Goal: Find specific fact: Find specific fact

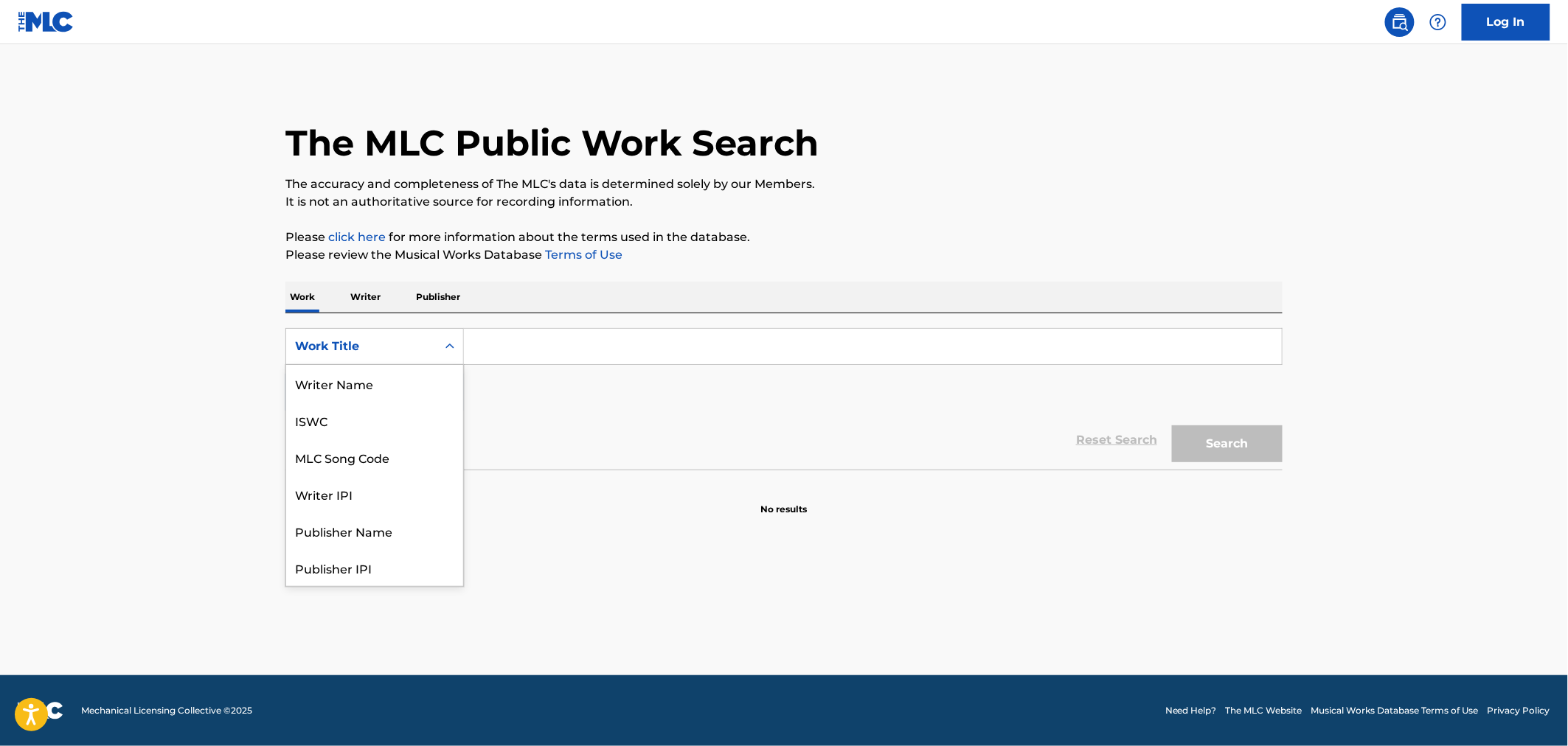
scroll to position [74, 0]
click at [388, 389] on div "MLC Song Code" at bounding box center [374, 383] width 177 height 37
click at [518, 354] on input "Search Form" at bounding box center [873, 346] width 818 height 36
paste input "WA8OJE"
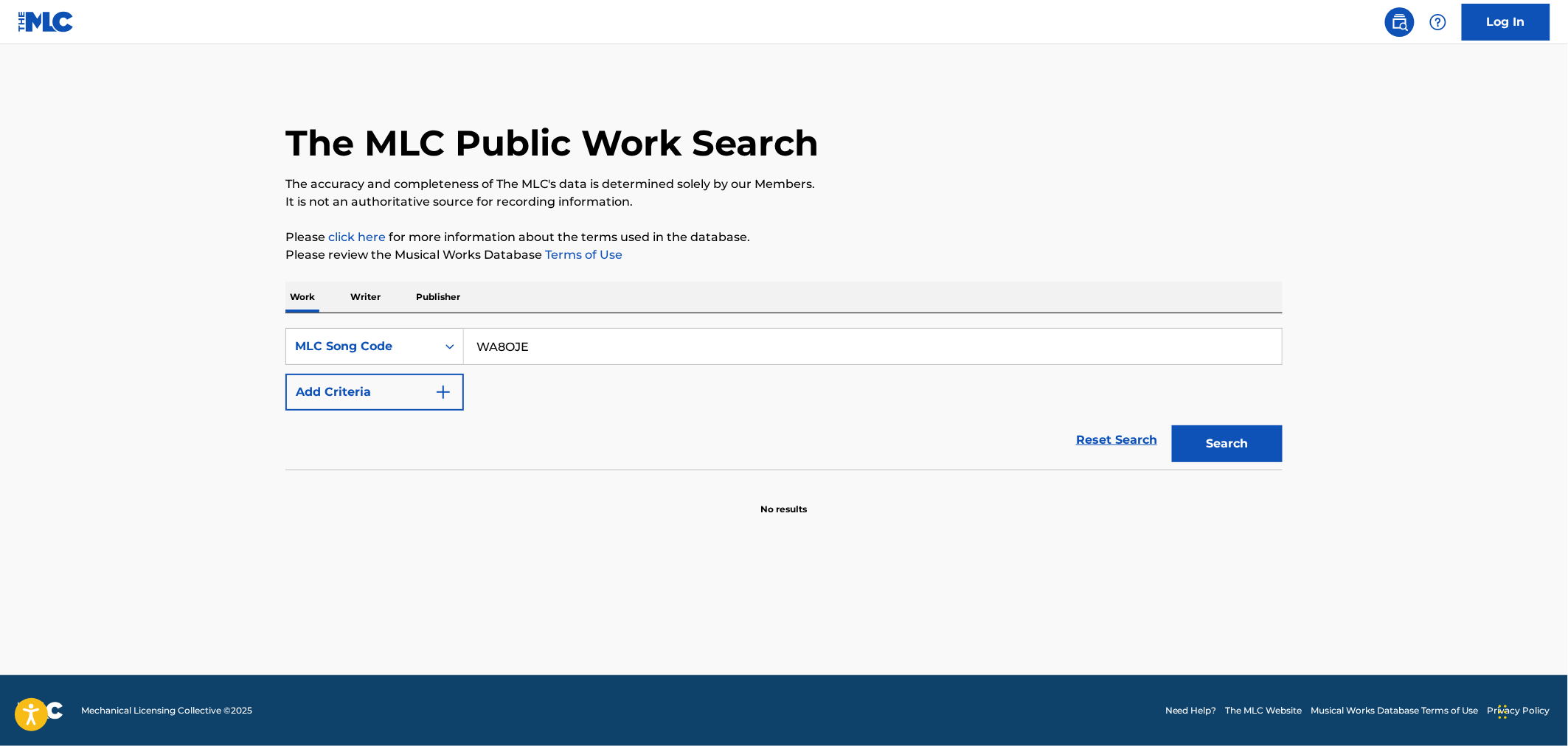
type input "WA8OJE"
click at [1211, 450] on button "Search" at bounding box center [1227, 444] width 111 height 37
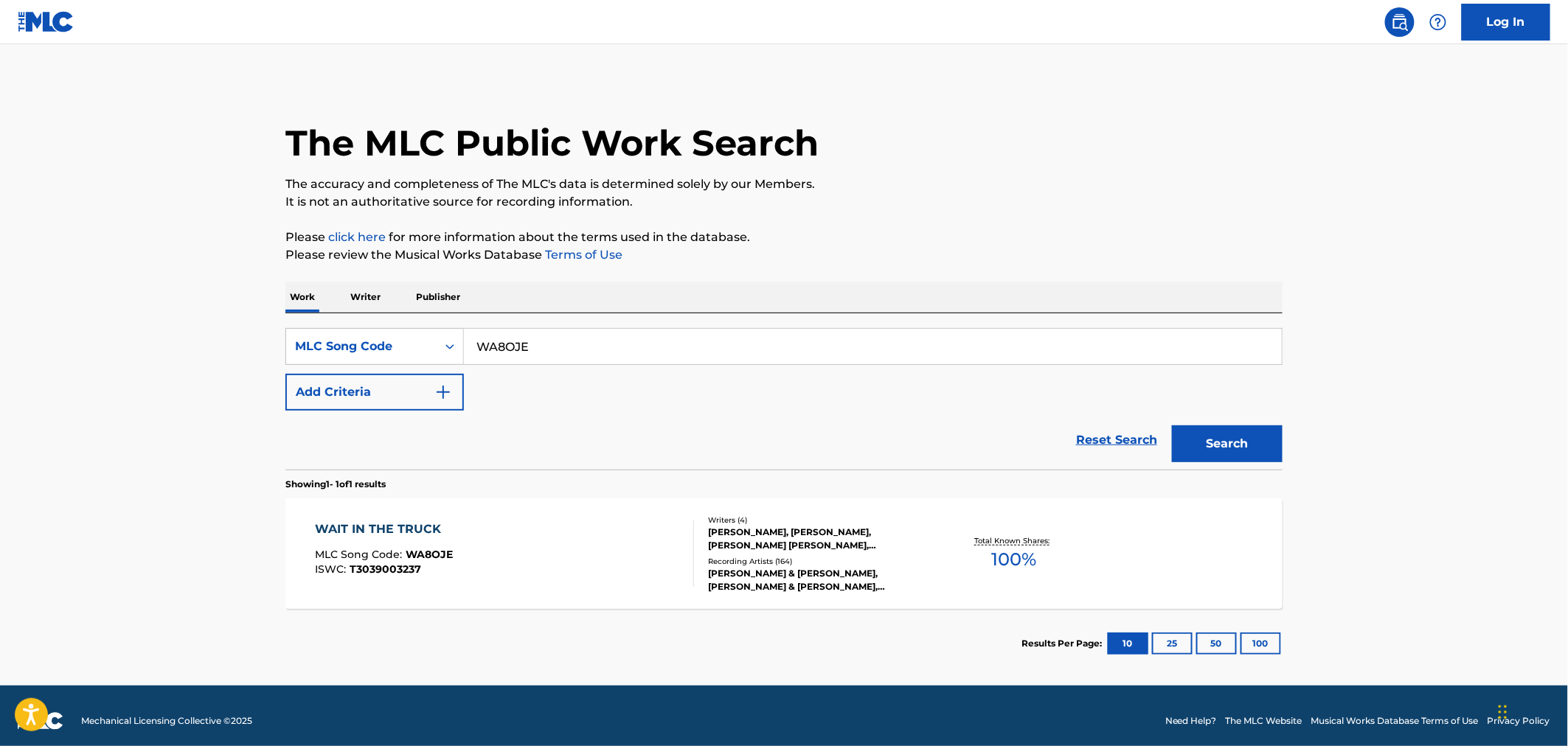
click at [592, 548] on div "WAIT IN THE TRUCK MLC Song Code : WA8OJE ISWC : T3039003237" at bounding box center [505, 553] width 379 height 66
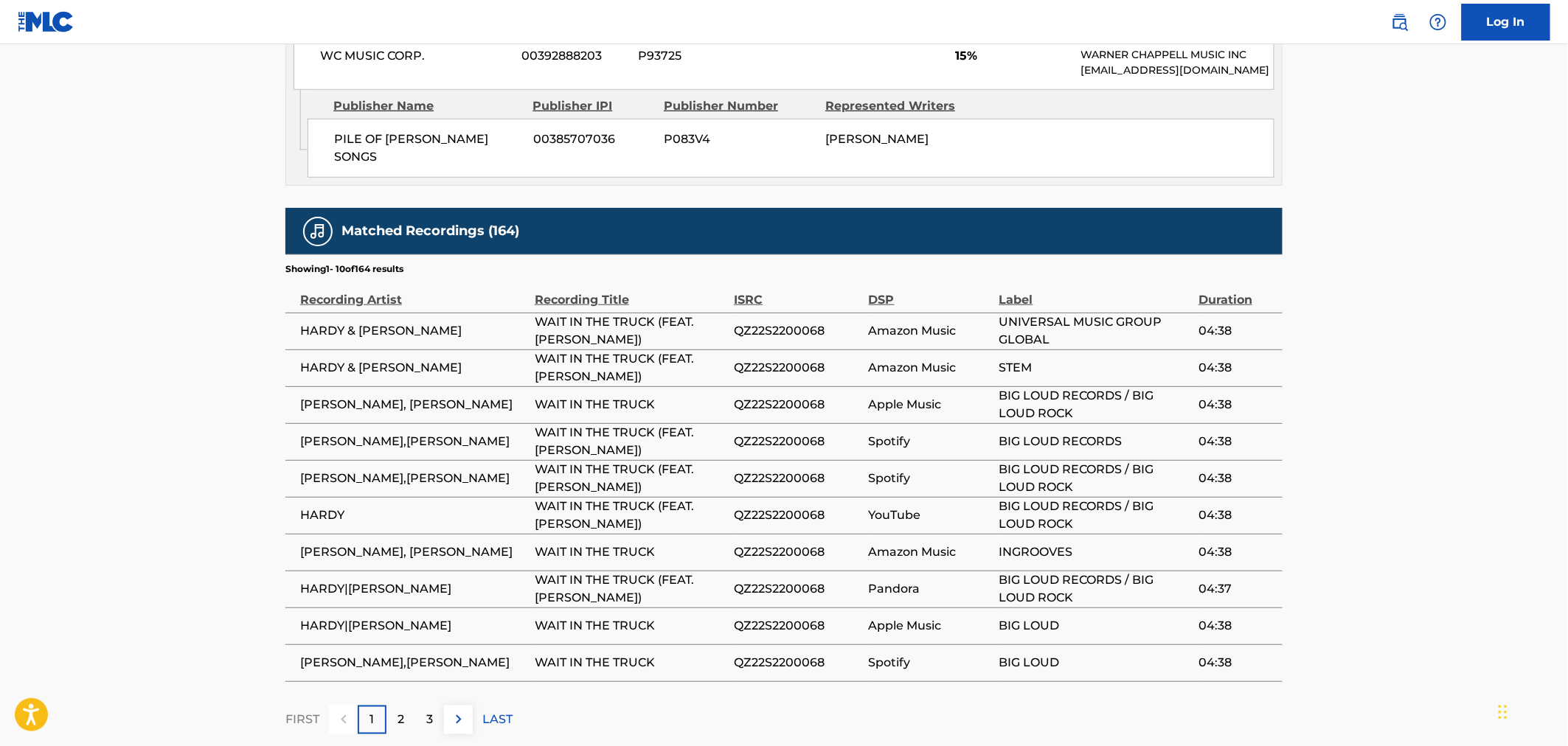
scroll to position [2736, 0]
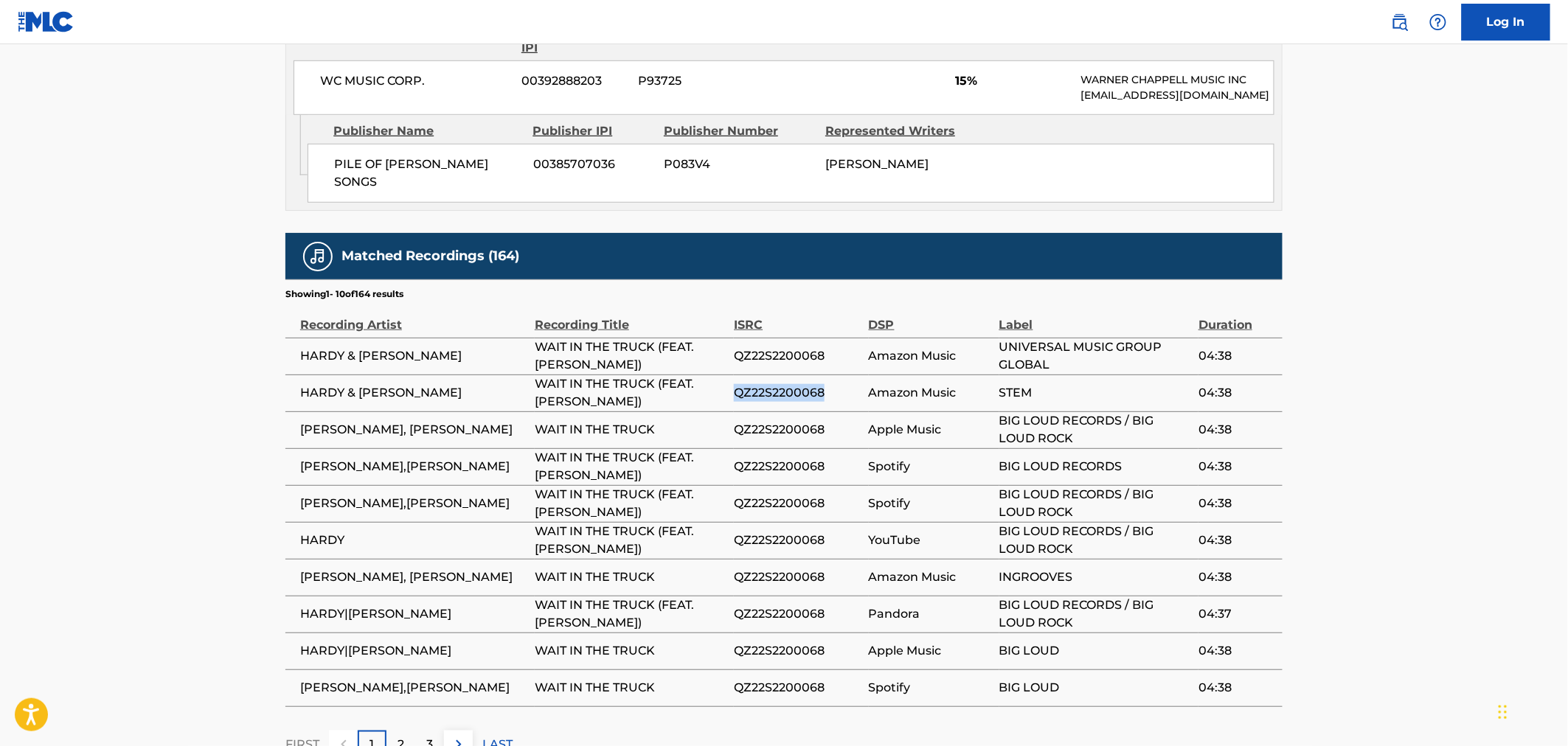
drag, startPoint x: 822, startPoint y: 364, endPoint x: 736, endPoint y: 362, distance: 86.0
click at [736, 384] on span "QZ22S2200068" at bounding box center [797, 392] width 127 height 17
copy span "QZ22S2200068"
